Goal: Transaction & Acquisition: Book appointment/travel/reservation

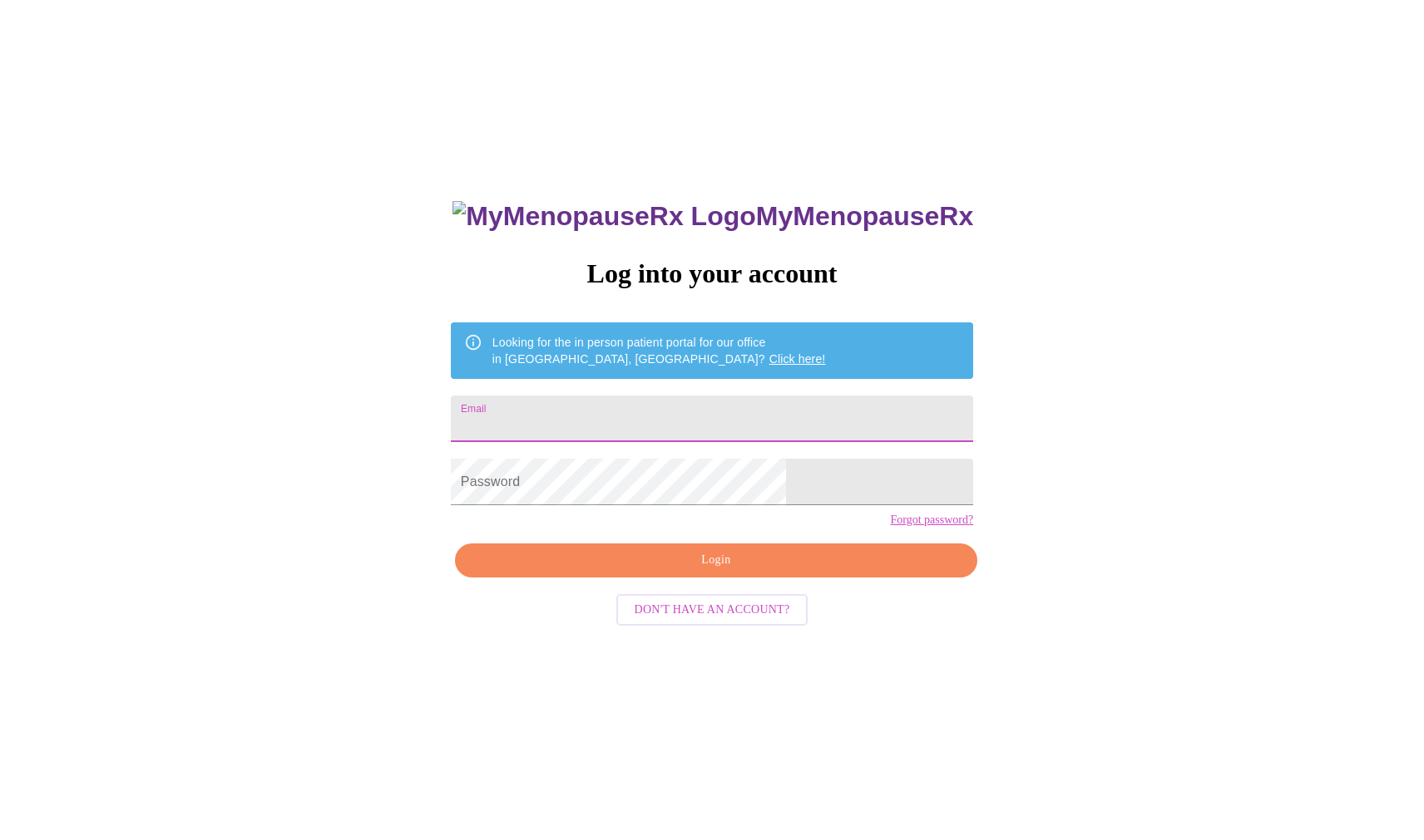
type input "[EMAIL_ADDRESS][DOMAIN_NAME]"
click at [702, 571] on span "Login" at bounding box center [716, 561] width 484 height 21
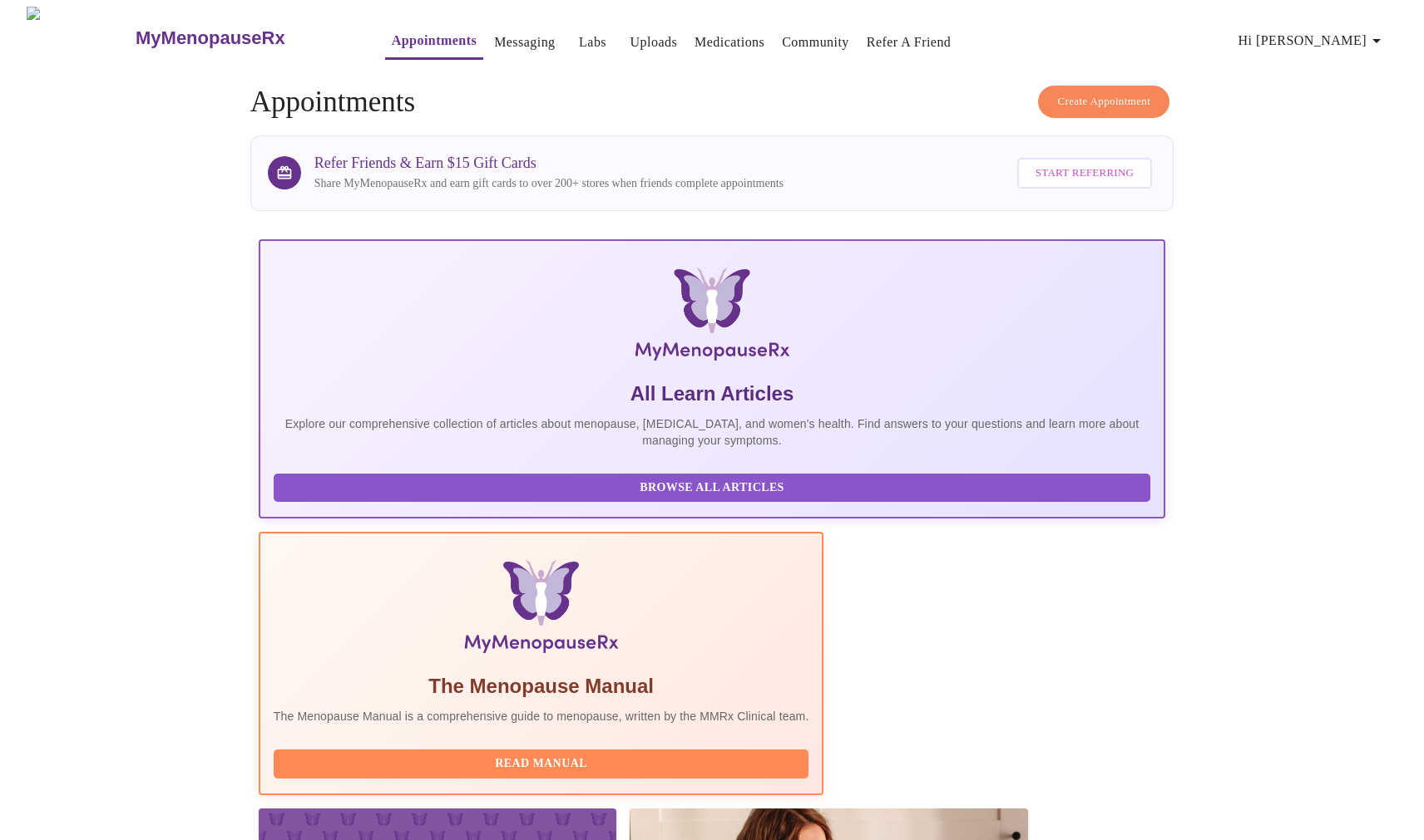
click at [1071, 96] on span "Create Appointment" at bounding box center [1103, 102] width 93 height 19
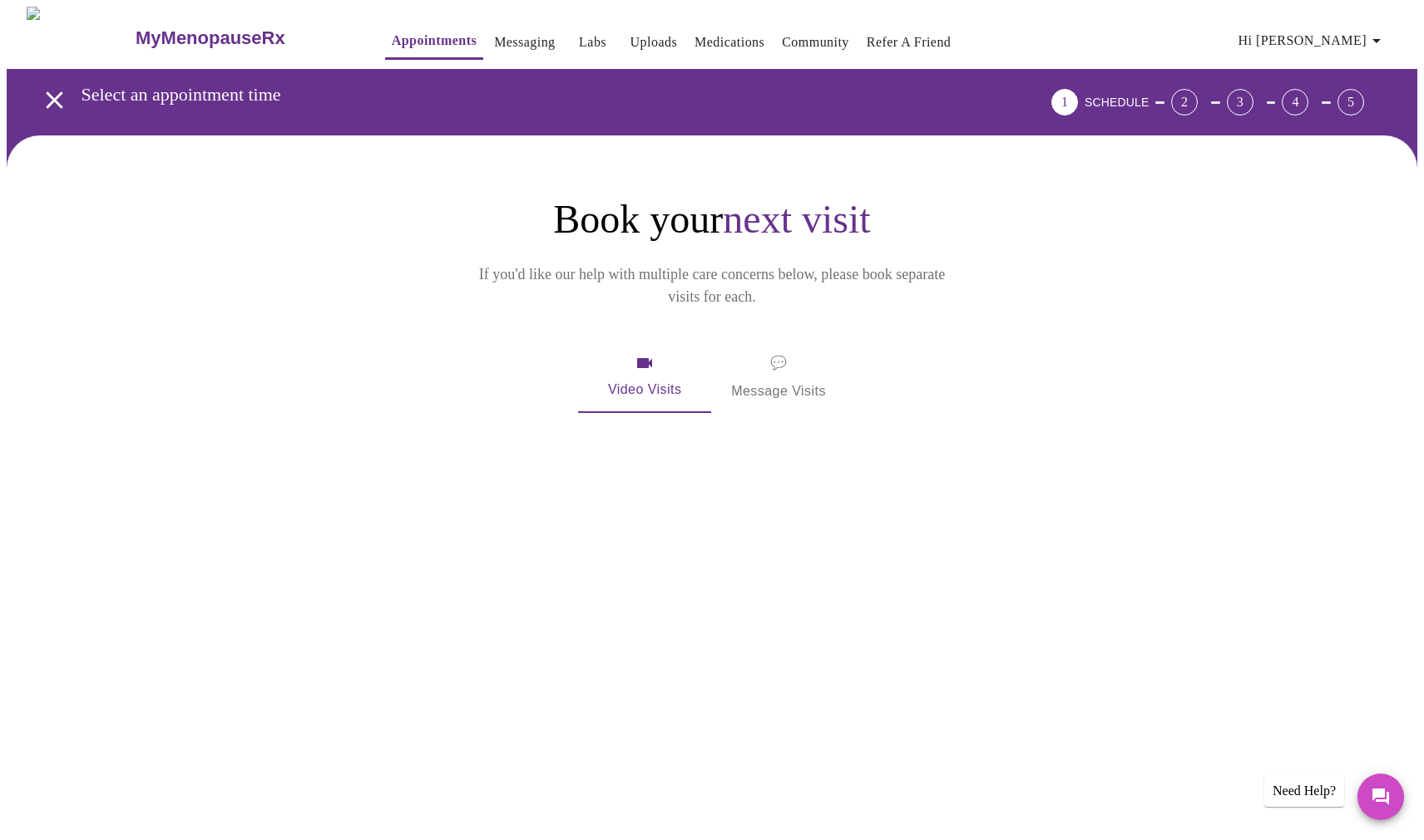
click at [648, 353] on span "Video Visits" at bounding box center [644, 377] width 93 height 48
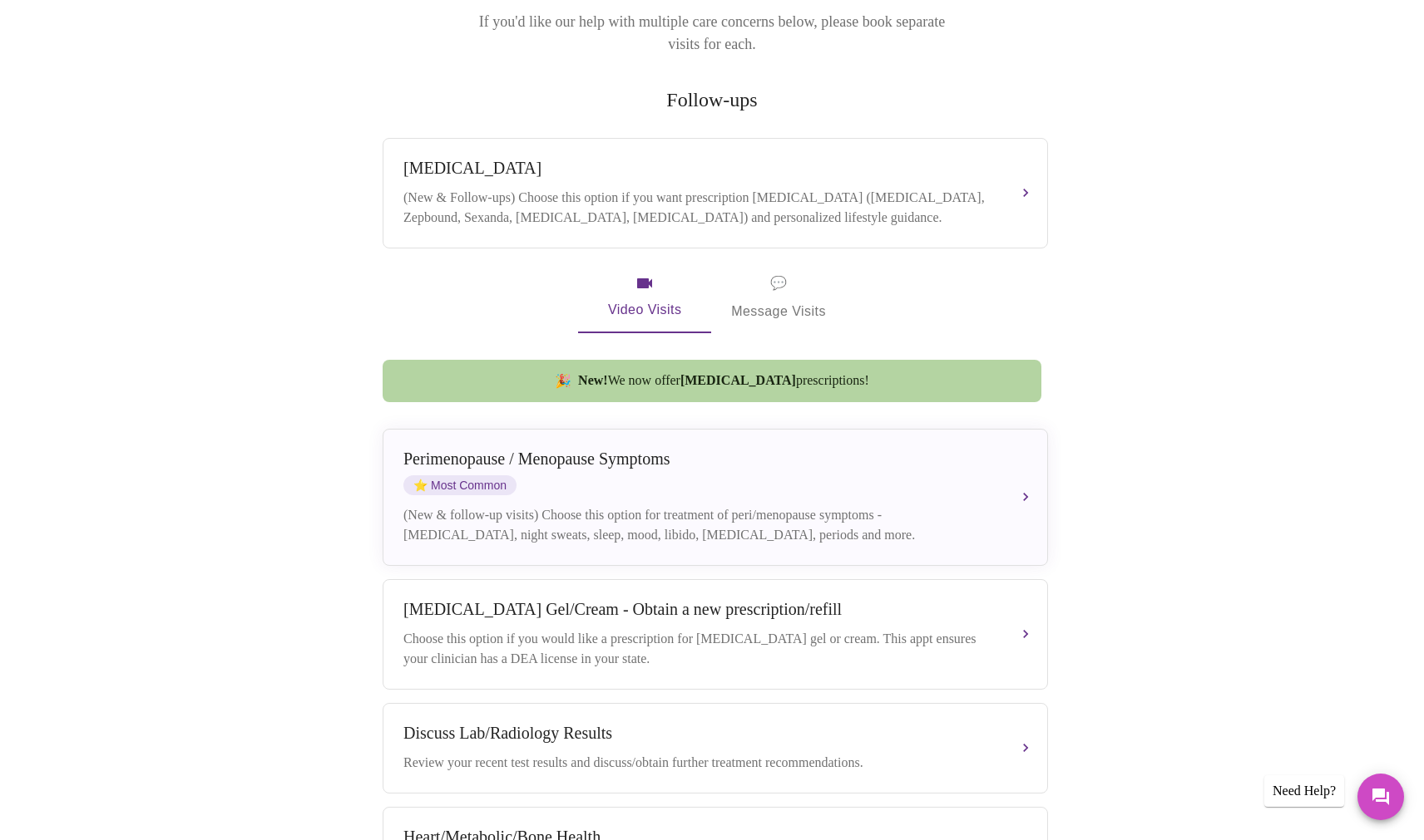
scroll to position [285, 0]
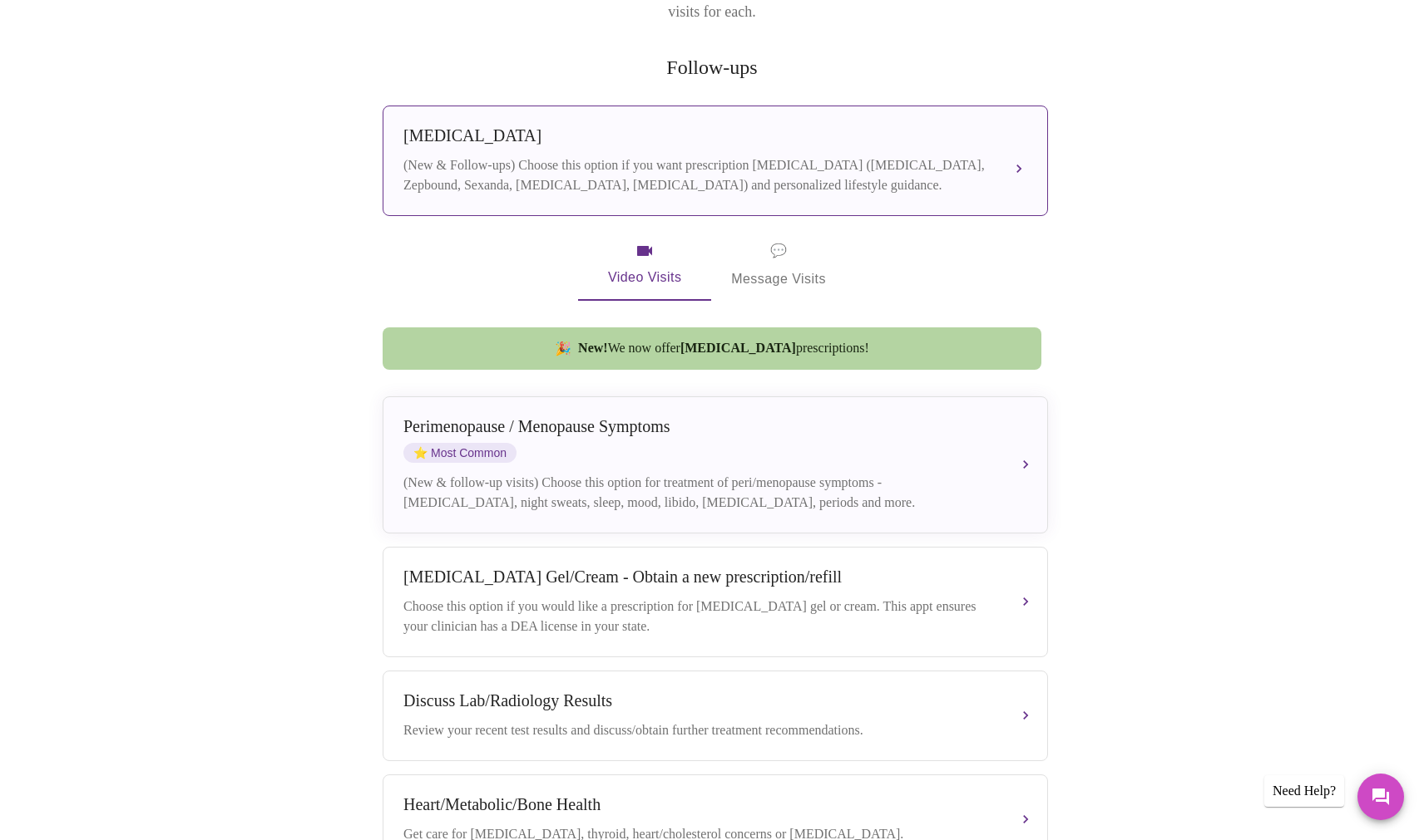
click at [887, 156] on div "(New & Follow-ups) Choose this option if you want prescription weight managemen…" at bounding box center [698, 176] width 590 height 40
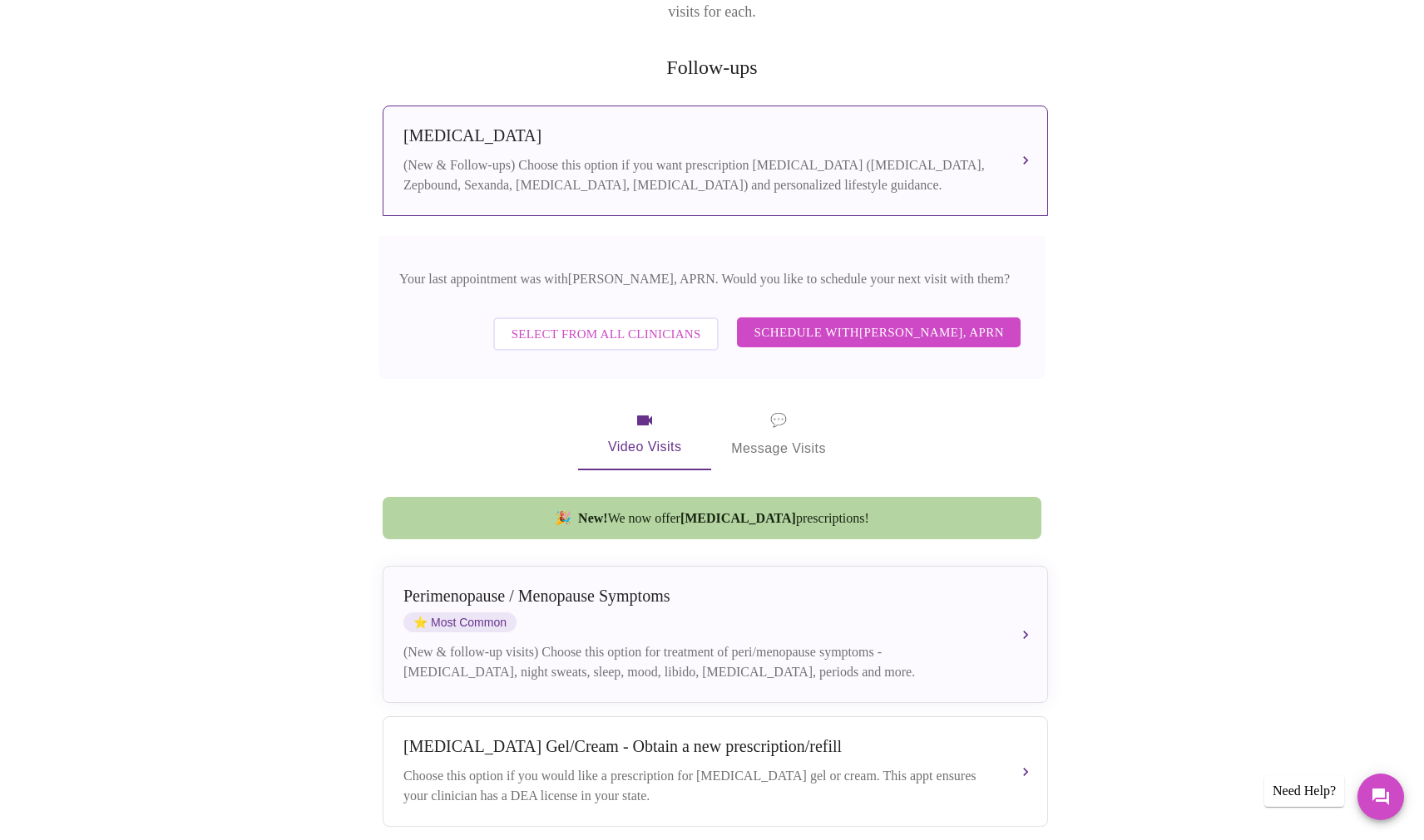
click at [875, 322] on span "Schedule with Emilie McLain, APRN" at bounding box center [878, 332] width 250 height 22
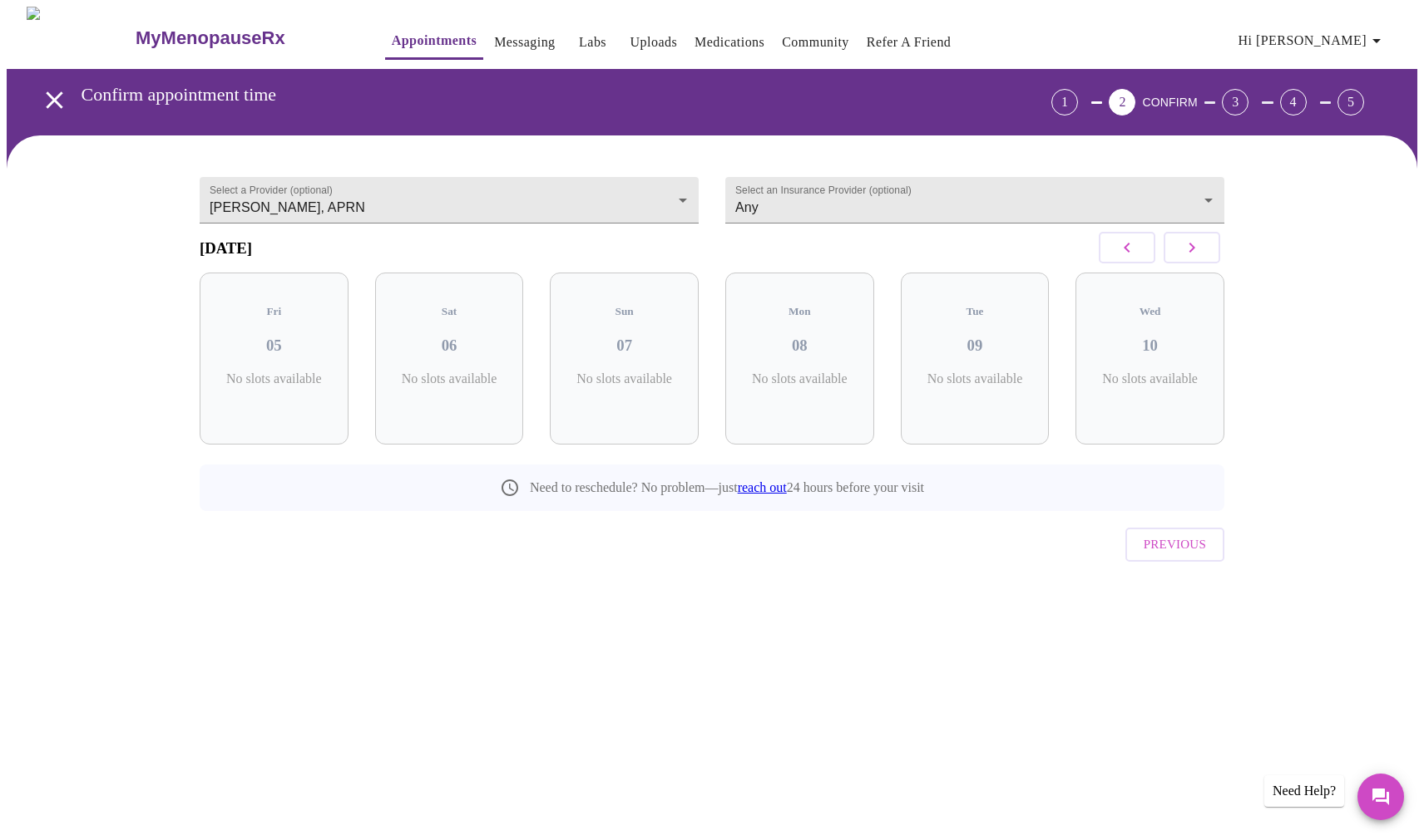
scroll to position [0, 0]
click at [1204, 260] on button "button" at bounding box center [1192, 247] width 57 height 31
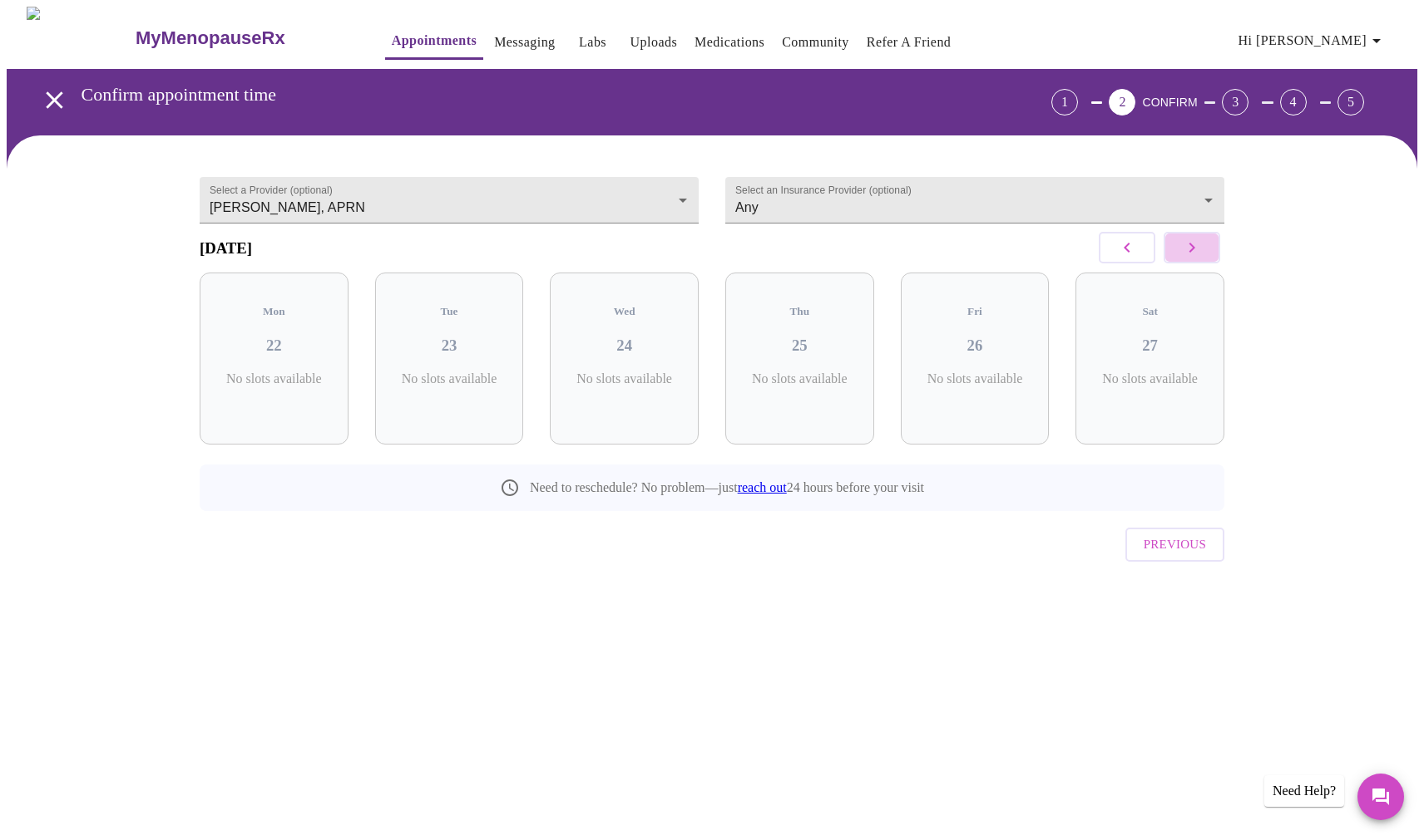
click at [1204, 260] on button "button" at bounding box center [1192, 247] width 57 height 31
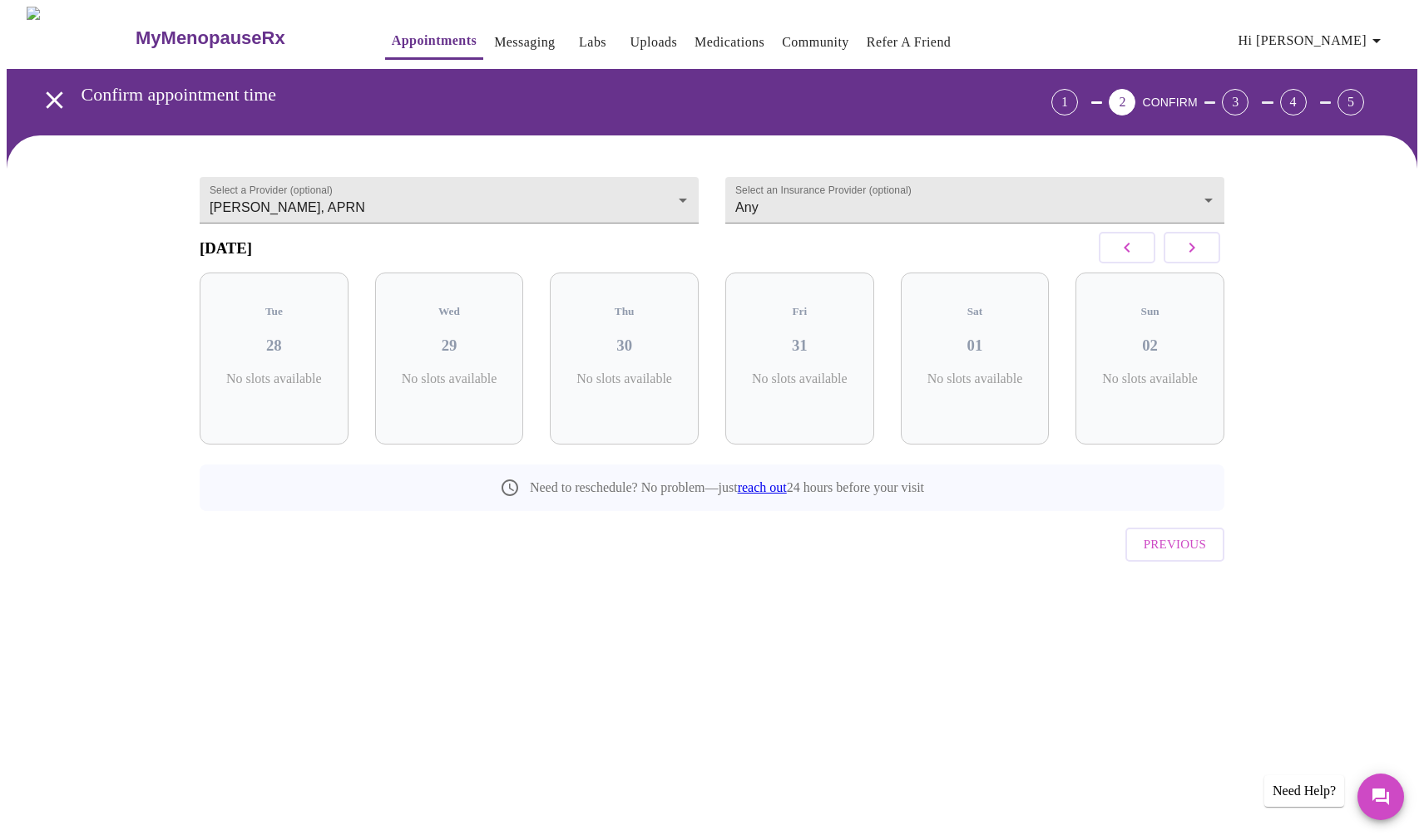
click at [1204, 260] on button "button" at bounding box center [1192, 247] width 57 height 31
click at [1127, 258] on icon "button" at bounding box center [1127, 247] width 20 height 20
click at [1194, 258] on icon "button" at bounding box center [1192, 247] width 20 height 20
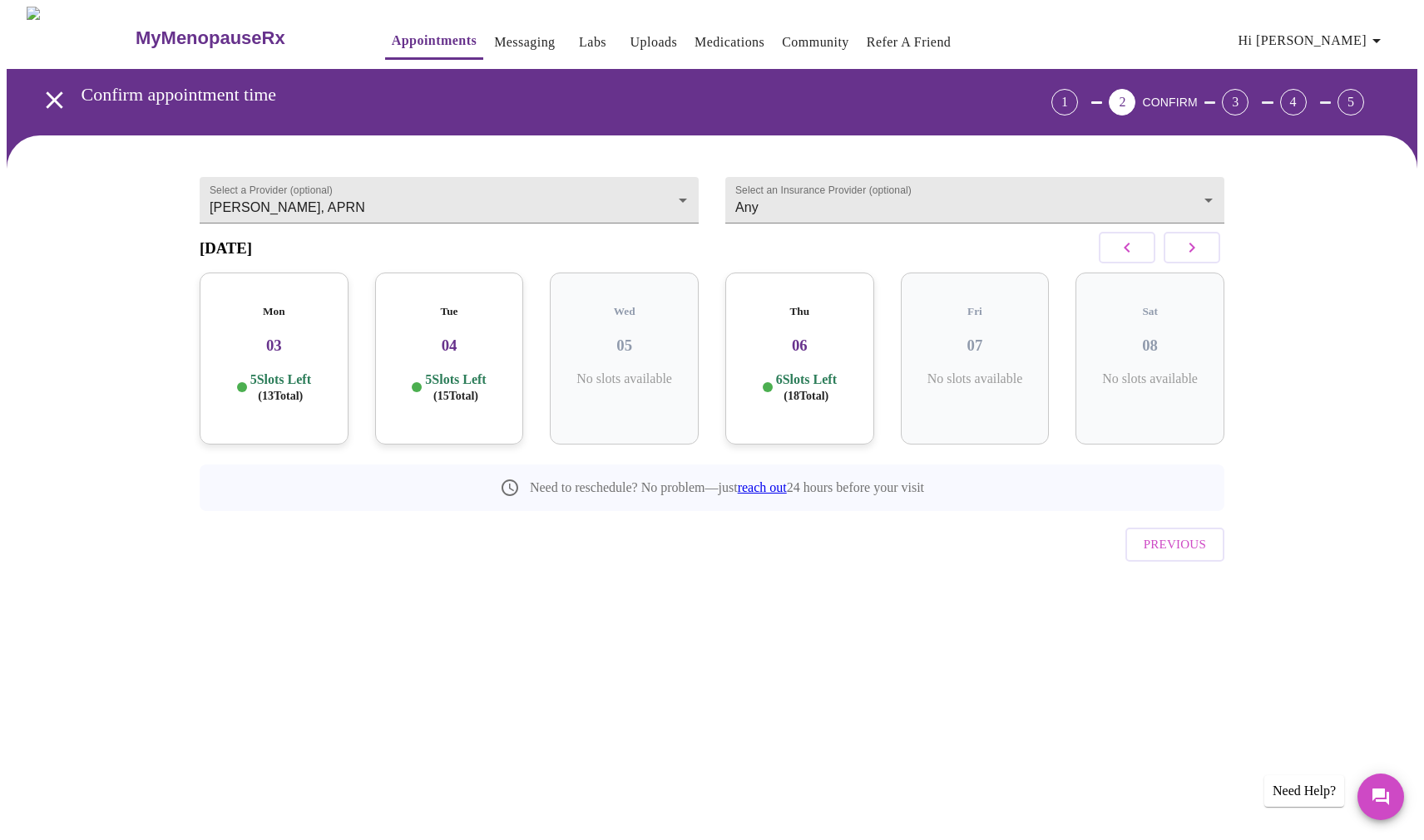
click at [272, 360] on div "Mon 03 5 Slots Left ( 13 Total)" at bounding box center [274, 359] width 149 height 172
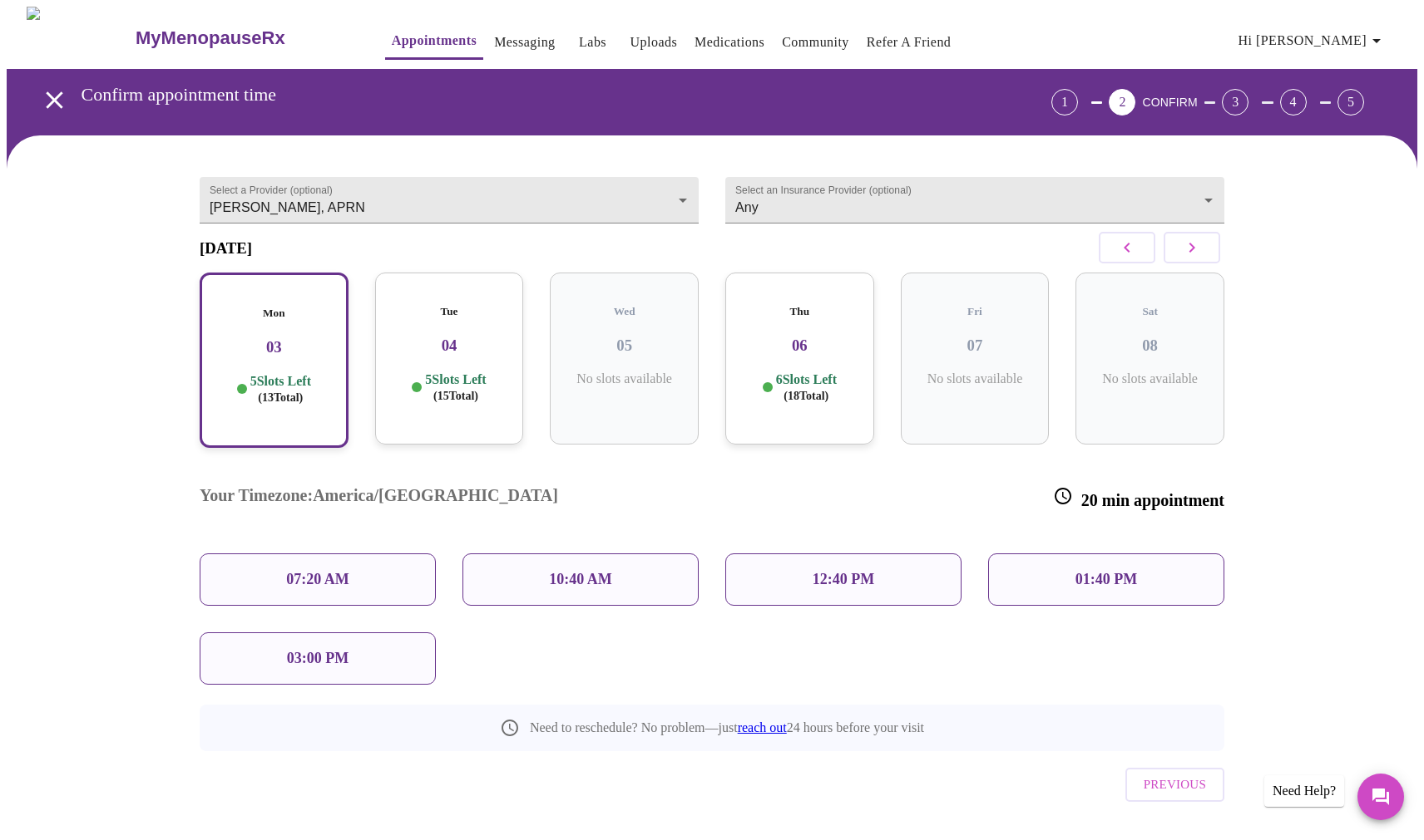
click at [821, 571] on p "12:40 PM" at bounding box center [843, 580] width 61 height 17
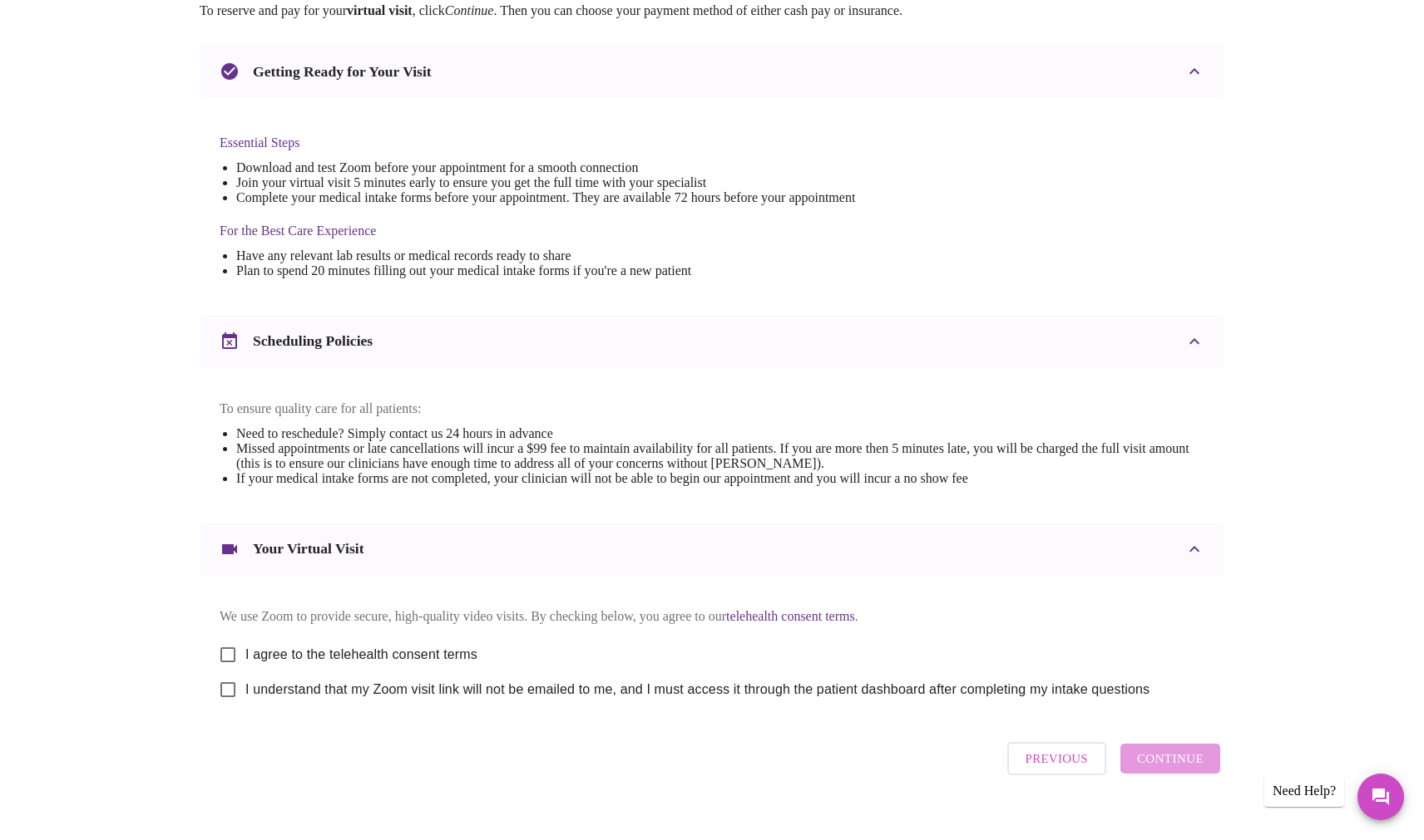
scroll to position [352, 0]
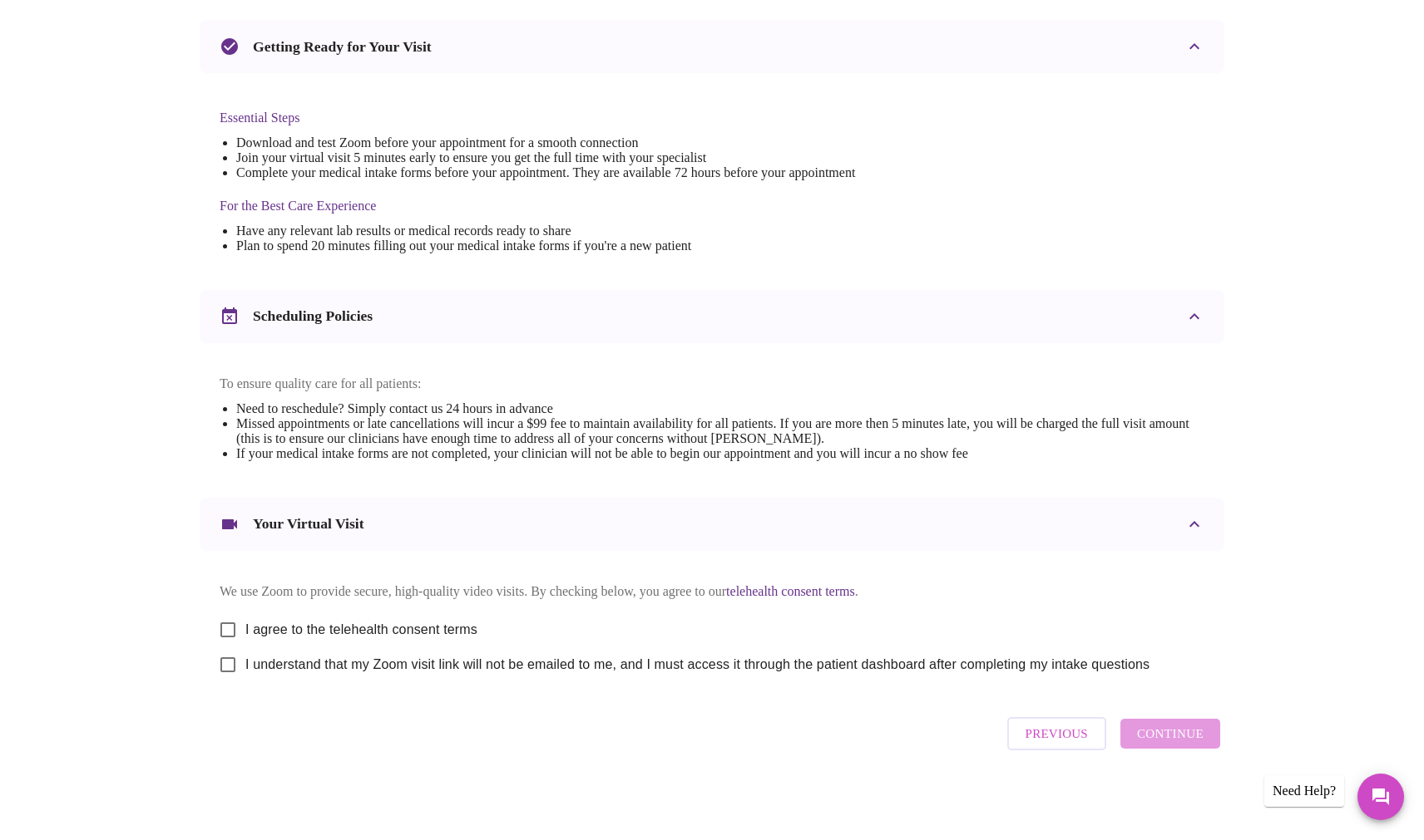
click at [229, 636] on input "I agree to the telehealth consent terms" at bounding box center [228, 630] width 35 height 35
checkbox input "true"
click at [227, 680] on input "I understand that my Zoom visit link will not be emailed to me, and I must acce…" at bounding box center [228, 664] width 35 height 35
checkbox input "true"
click at [1181, 745] on span "Continue" at bounding box center [1170, 733] width 66 height 22
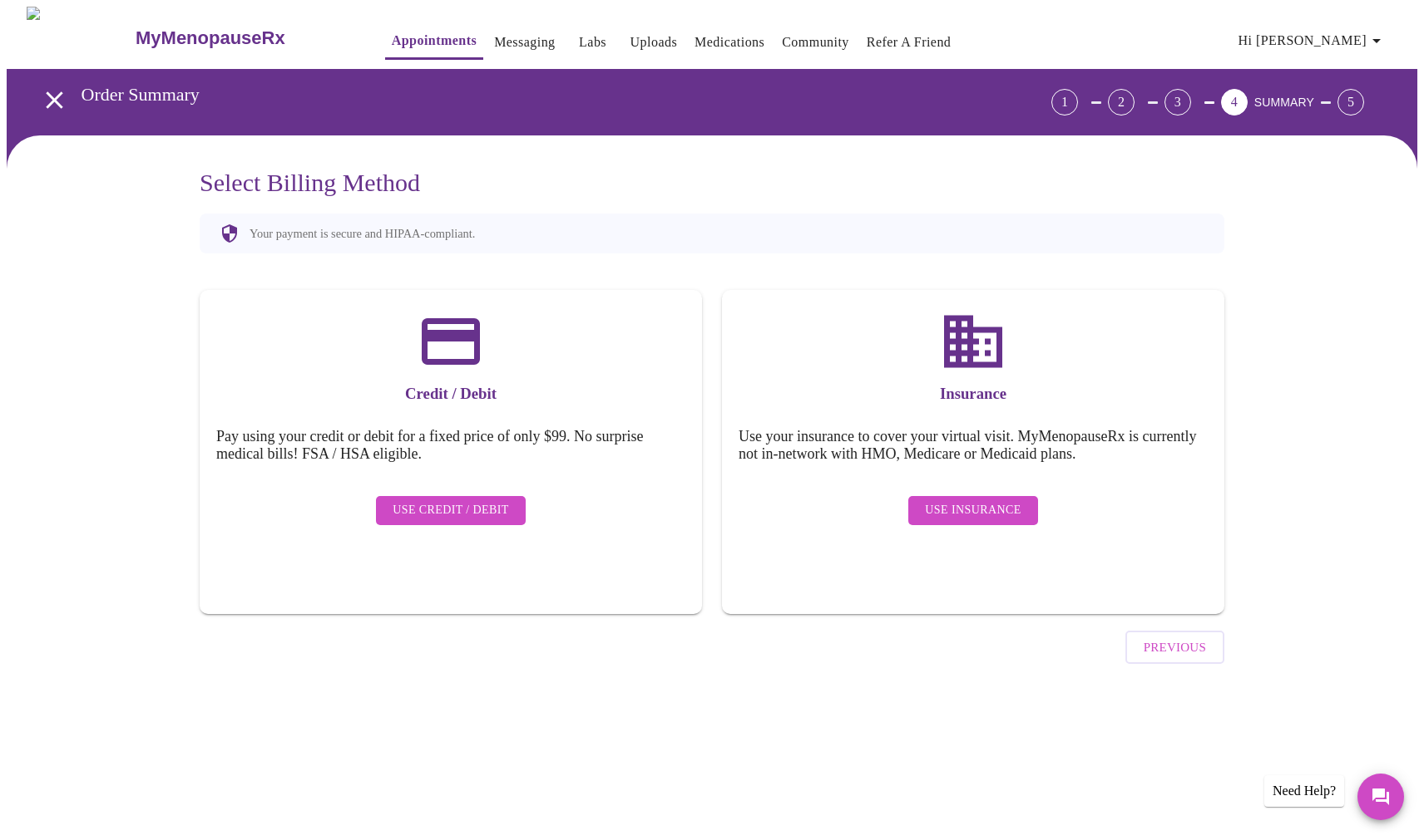
scroll to position [0, 0]
click at [986, 500] on span "Use Insurance" at bounding box center [972, 511] width 95 height 21
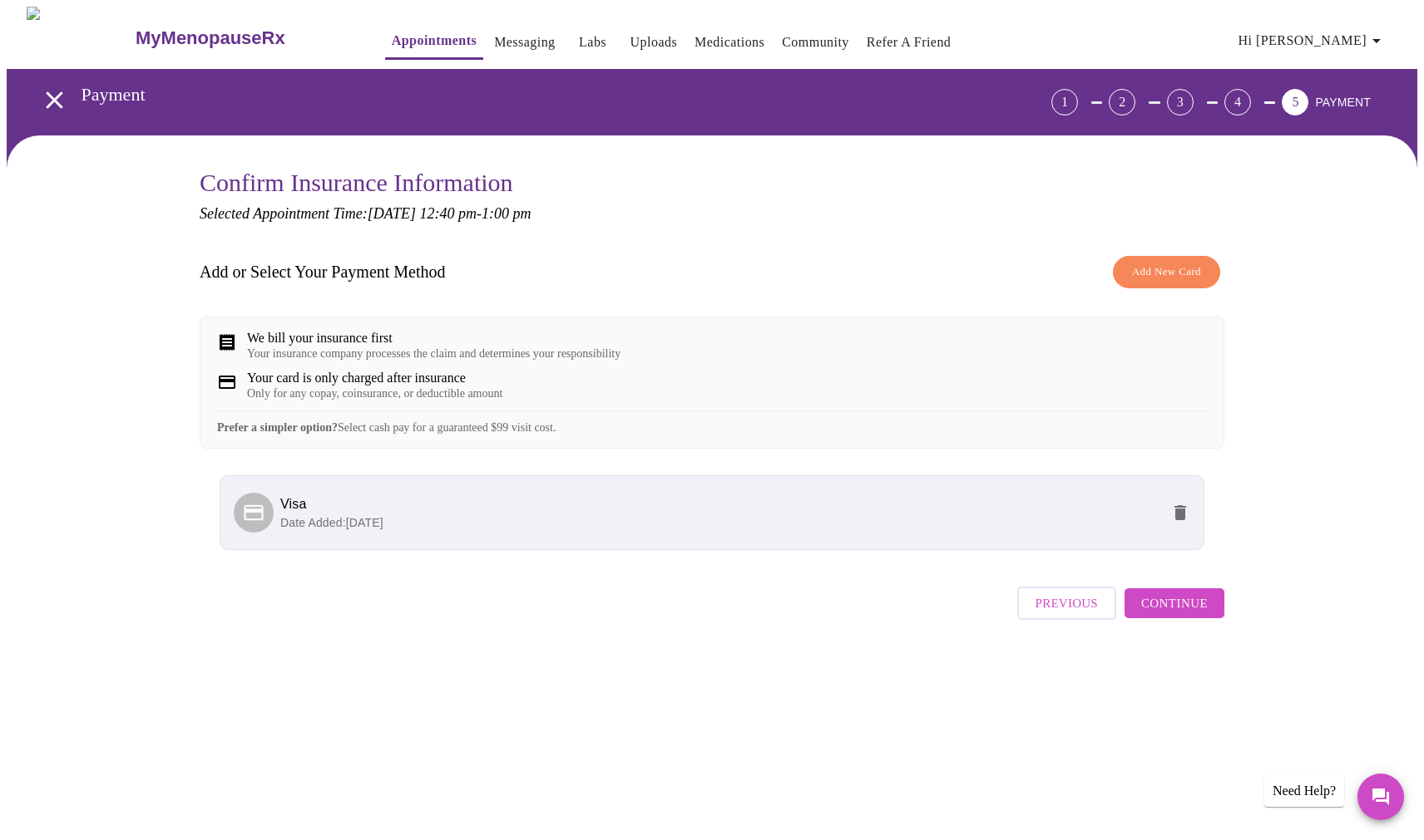
click at [1190, 614] on span "Continue" at bounding box center [1174, 603] width 66 height 22
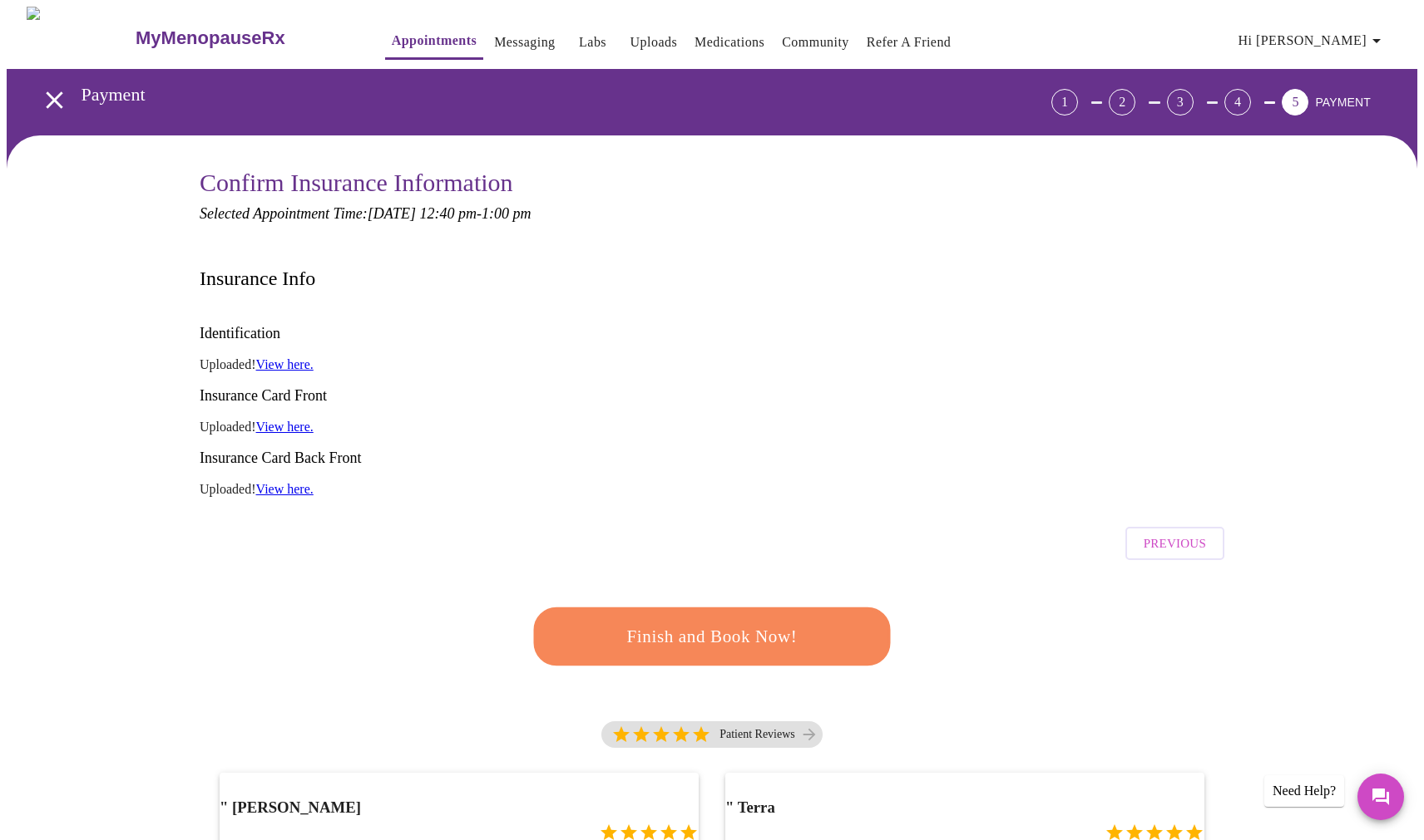
click at [714, 622] on span "Finish and Book Now!" at bounding box center [712, 637] width 308 height 31
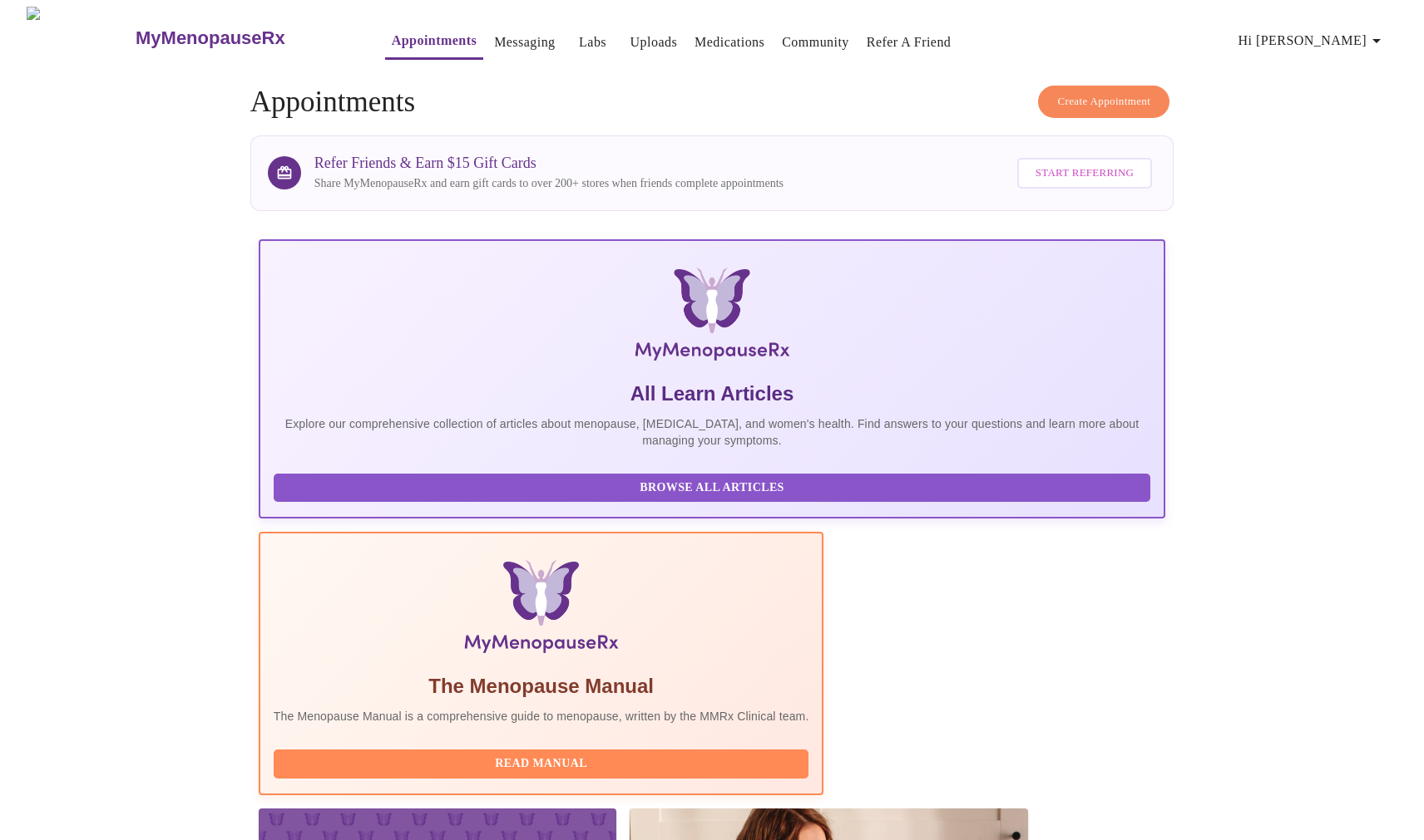
click at [494, 40] on link "Messaging" at bounding box center [524, 42] width 60 height 24
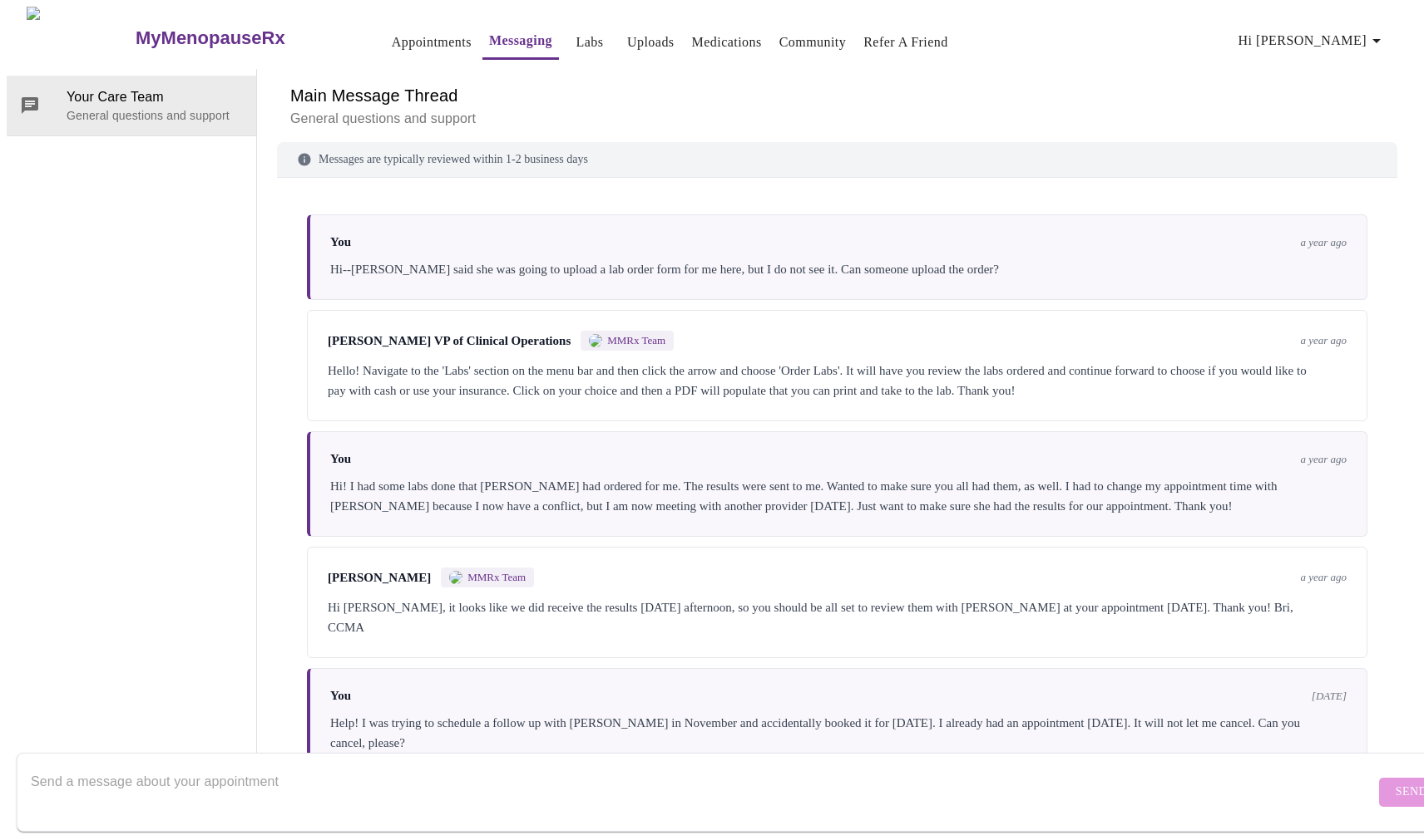
scroll to position [814, 0]
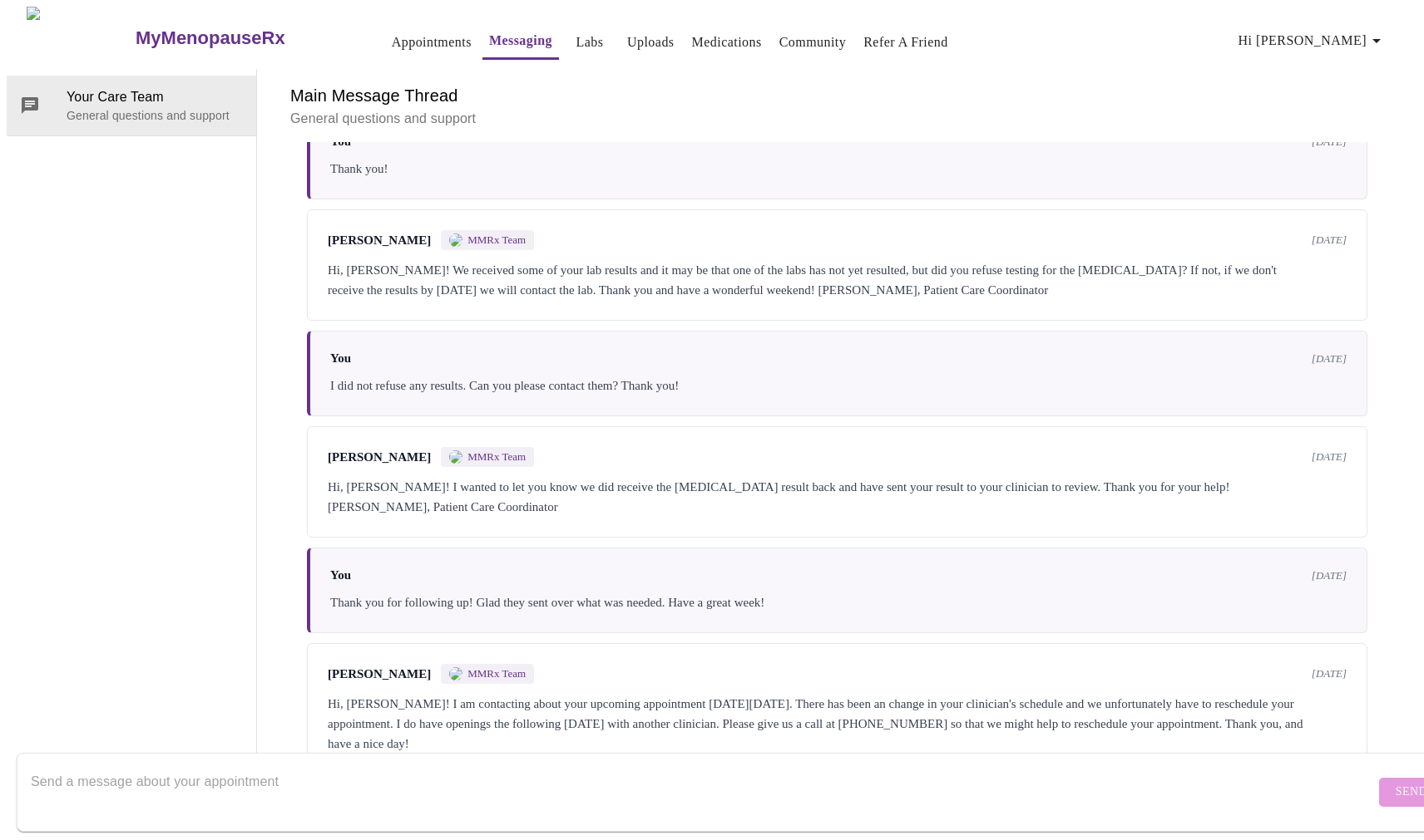
click at [484, 765] on textarea "Send a message about your appointment" at bounding box center [703, 792] width 1344 height 53
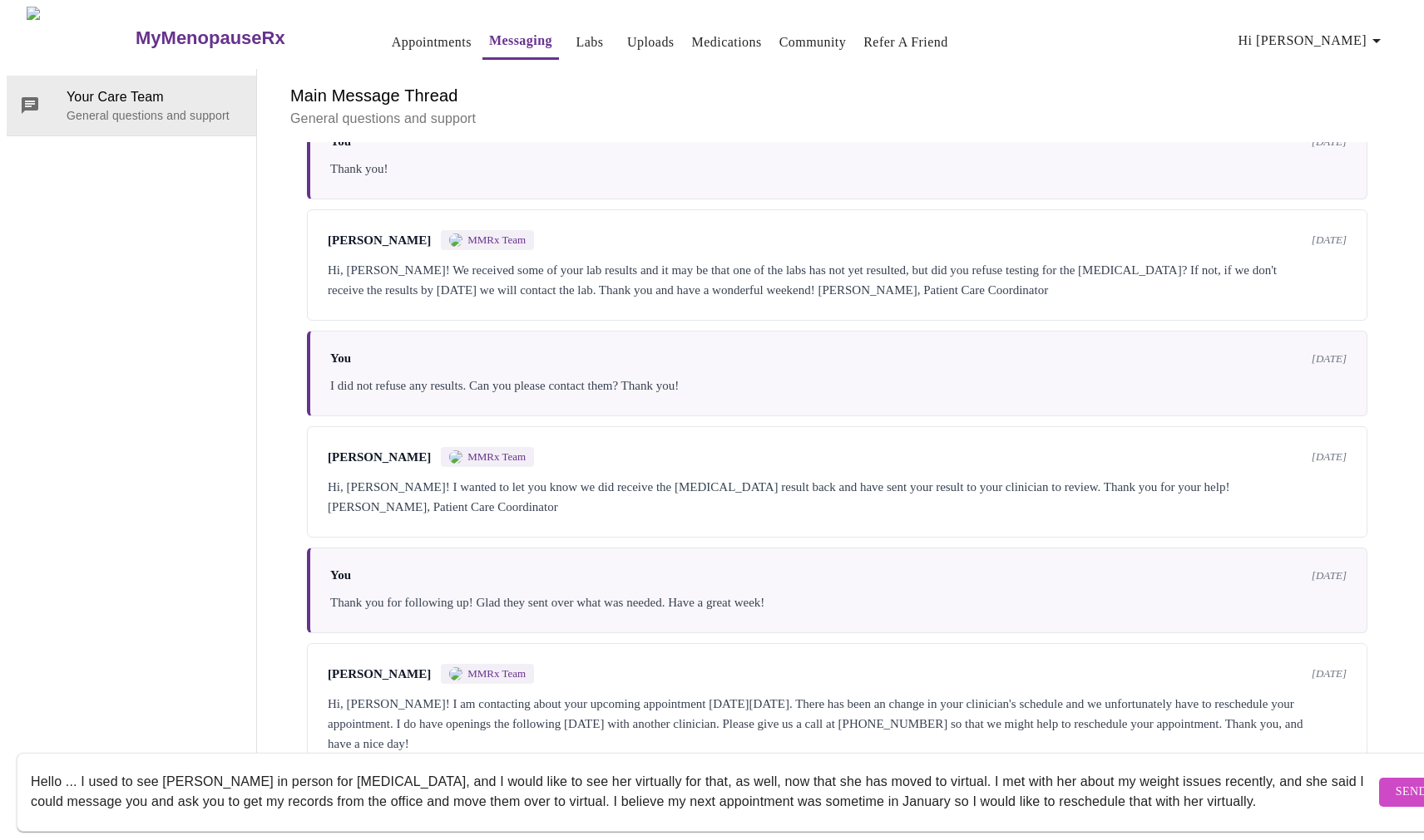
click at [758, 784] on textarea "Hello ... I used to see Emily in person for hormone therapy, and I would like t…" at bounding box center [703, 792] width 1344 height 53
click at [1306, 784] on textarea "Hello ... I used to see Emily in person for hormone therapy, and I would like t…" at bounding box center [703, 792] width 1344 height 53
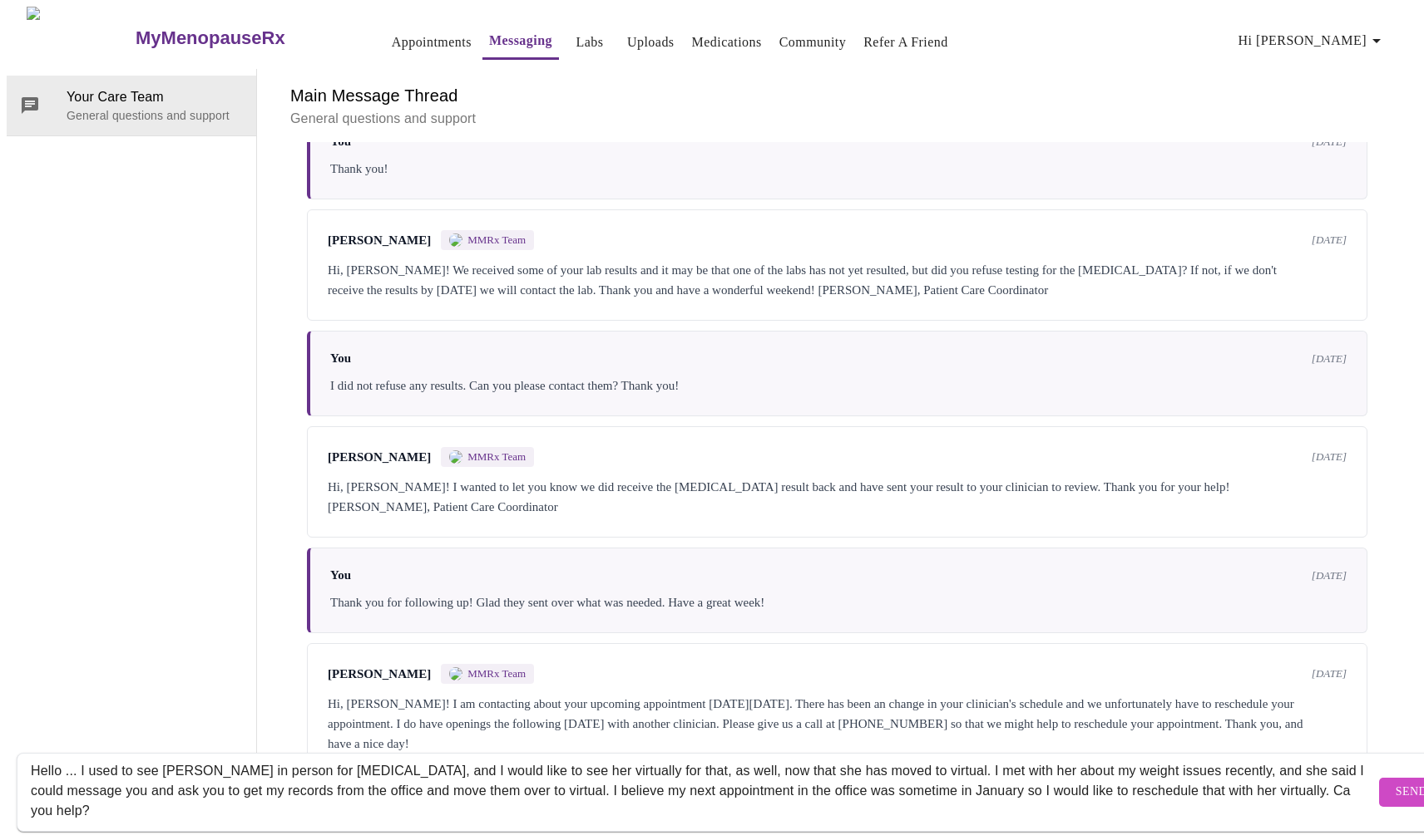
type textarea "Hello ... I used to see Emily in person for hormone therapy, and I would like t…"
click at [1396, 782] on span "Send" at bounding box center [1411, 793] width 31 height 21
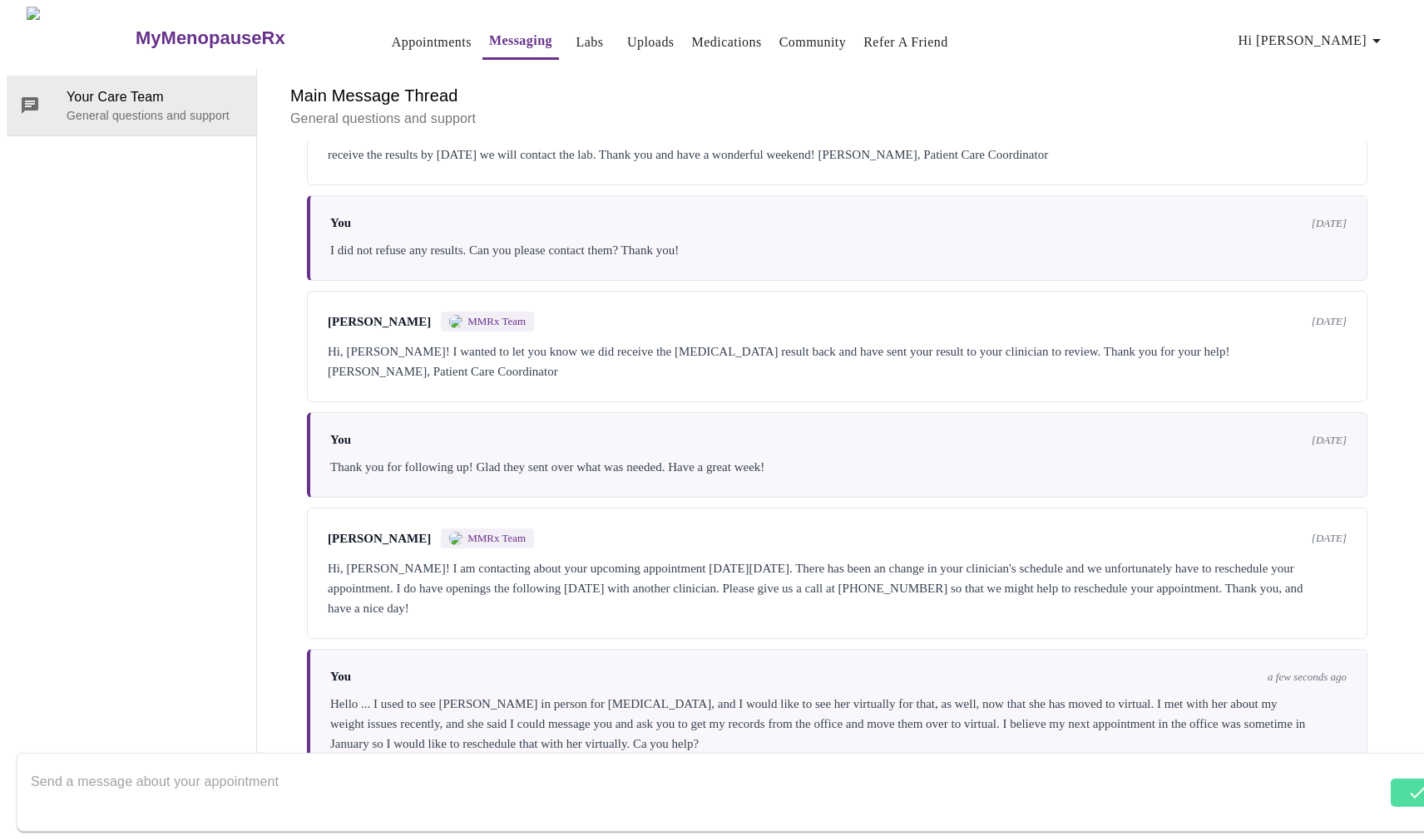
scroll to position [953, 0]
